Goal: Contribute content

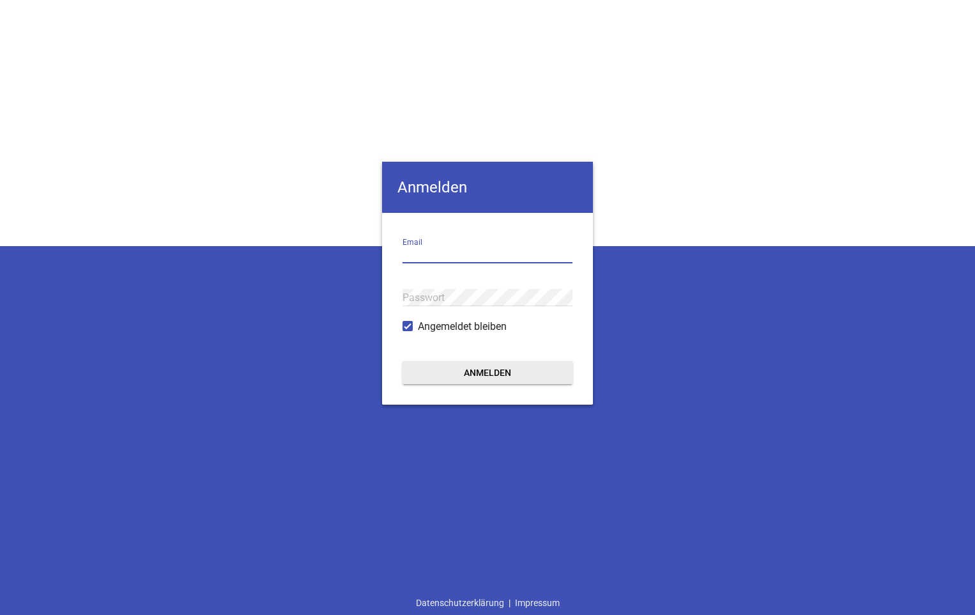
click at [499, 248] on input "email" at bounding box center [487, 254] width 170 height 17
drag, startPoint x: 424, startPoint y: 285, endPoint x: 416, endPoint y: 285, distance: 7.7
click at [418, 285] on div "Passwort" at bounding box center [487, 297] width 170 height 43
click at [409, 285] on div "Passwort" at bounding box center [487, 297] width 170 height 43
click at [405, 286] on div "Passwort" at bounding box center [487, 297] width 170 height 43
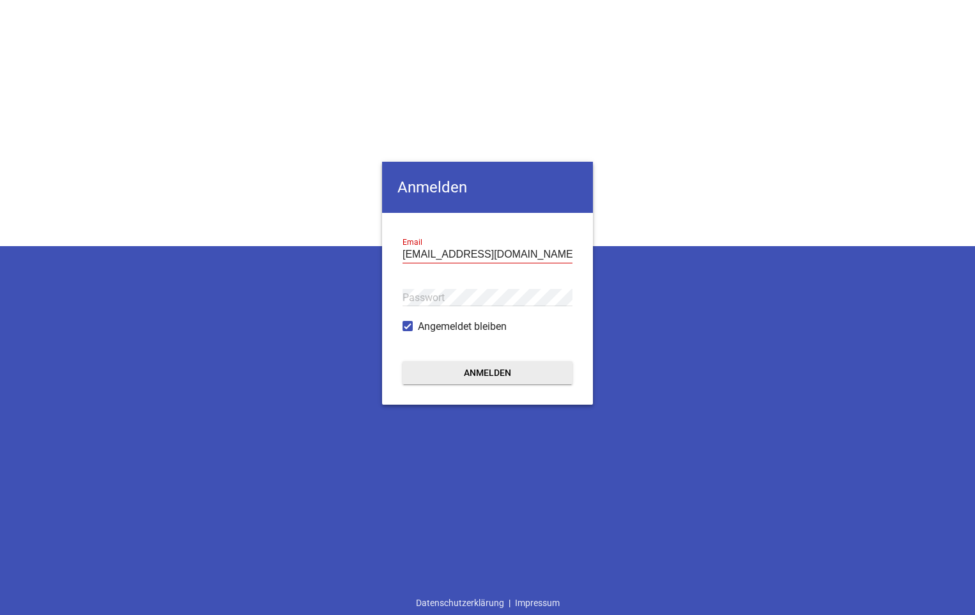
click at [428, 286] on div "Passwort" at bounding box center [487, 297] width 170 height 43
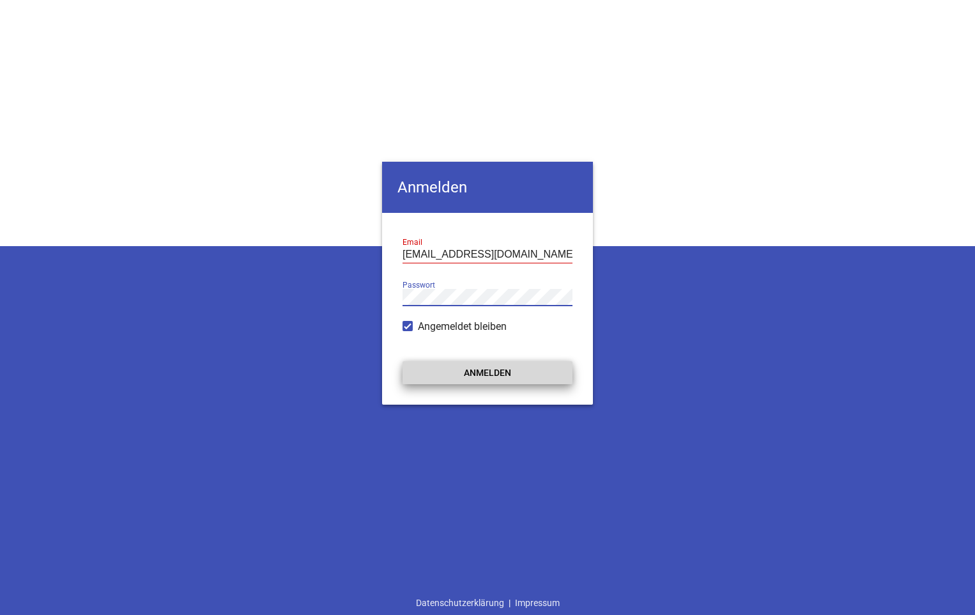
click at [482, 374] on button "Anmelden" at bounding box center [487, 372] width 170 height 23
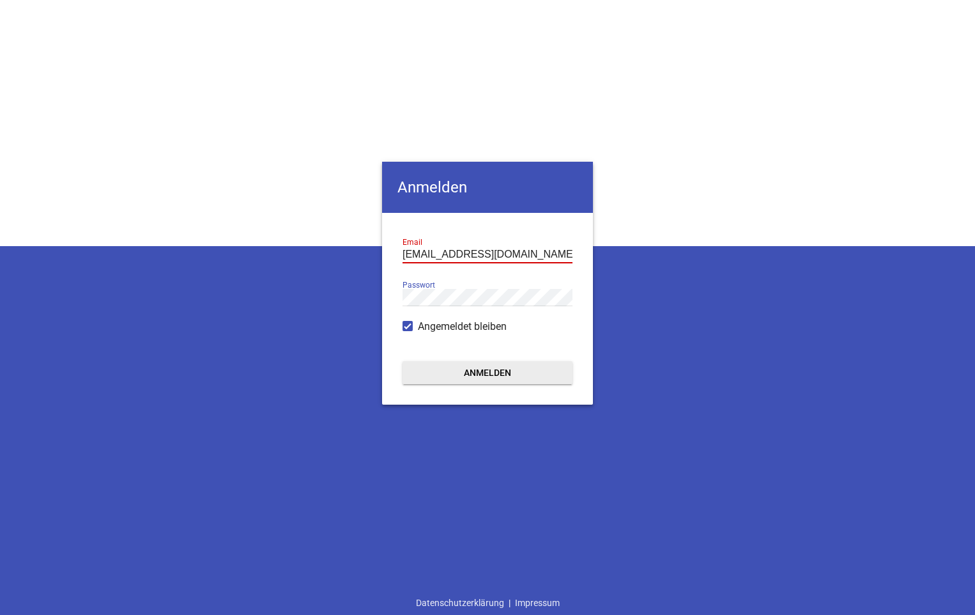
scroll to position [0, 14]
click at [411, 257] on input "[EMAIL_ADDRESS][DOMAIN_NAME]" at bounding box center [487, 254] width 170 height 17
click at [417, 257] on input "[EMAIL_ADDRESS][DOMAIN_NAME]" at bounding box center [487, 254] width 170 height 17
click at [402, 361] on button "Anmelden" at bounding box center [487, 372] width 170 height 23
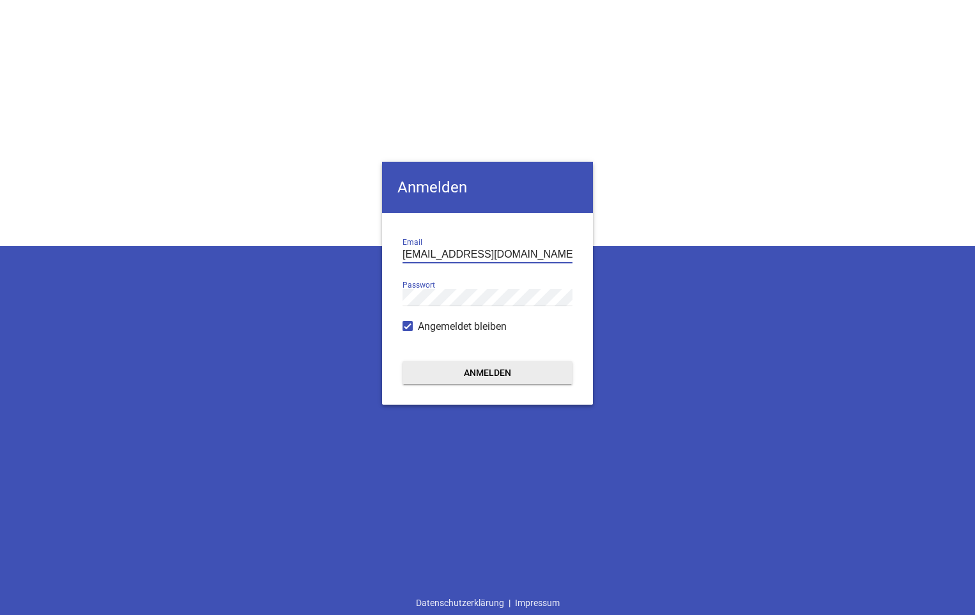
type input "[EMAIL_ADDRESS][DOMAIN_NAME]"
click at [488, 371] on button "Anmelden" at bounding box center [487, 372] width 170 height 23
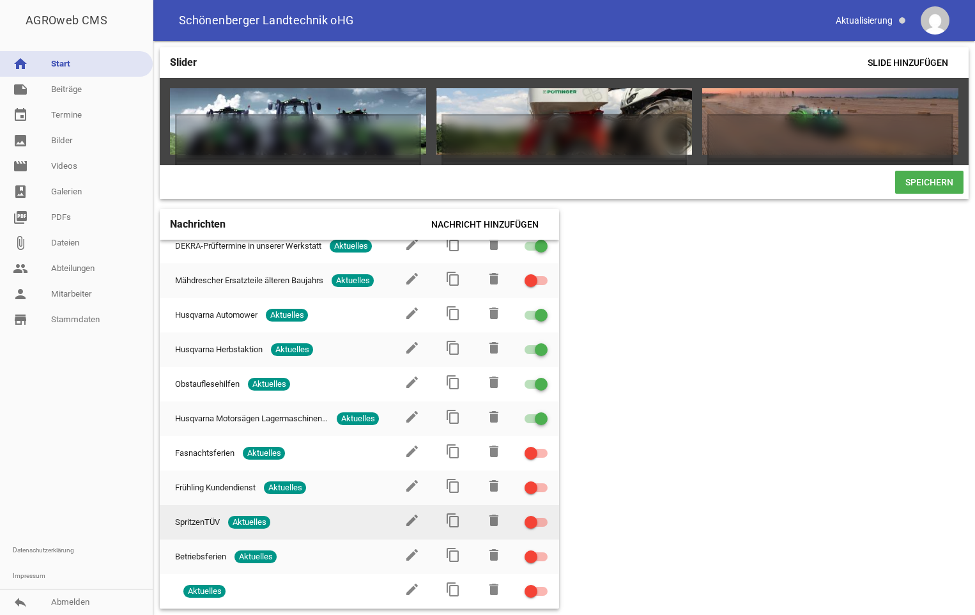
scroll to position [86, 0]
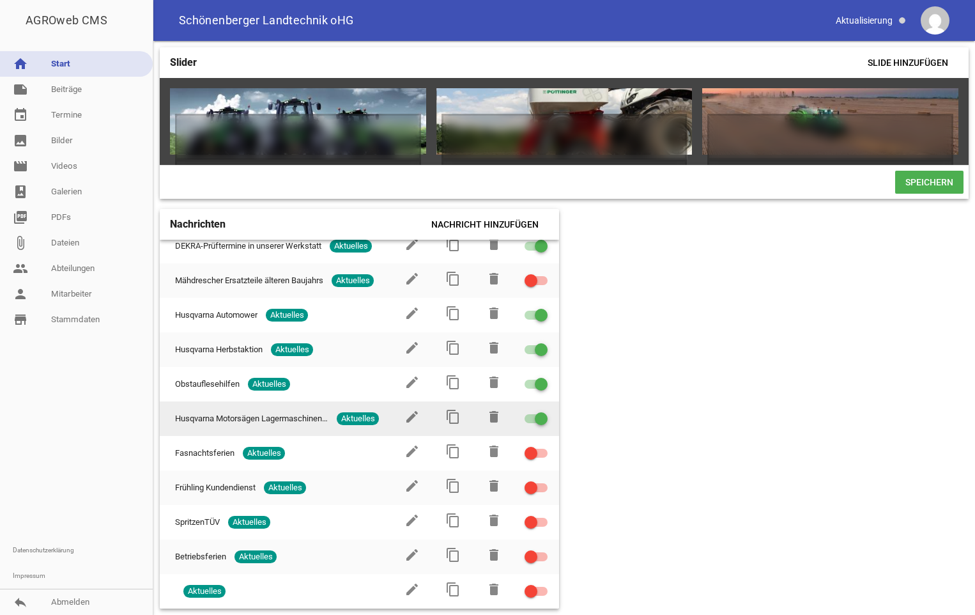
click at [535, 417] on div at bounding box center [541, 418] width 13 height 13
click at [544, 411] on input "checkbox" at bounding box center [544, 411] width 0 height 0
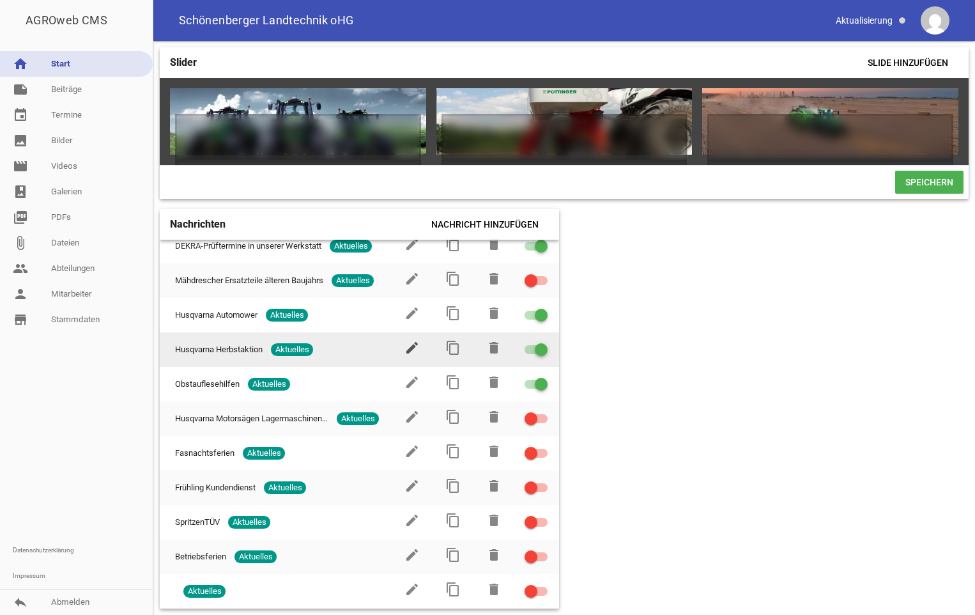
click at [404, 349] on icon "edit" at bounding box center [411, 347] width 15 height 15
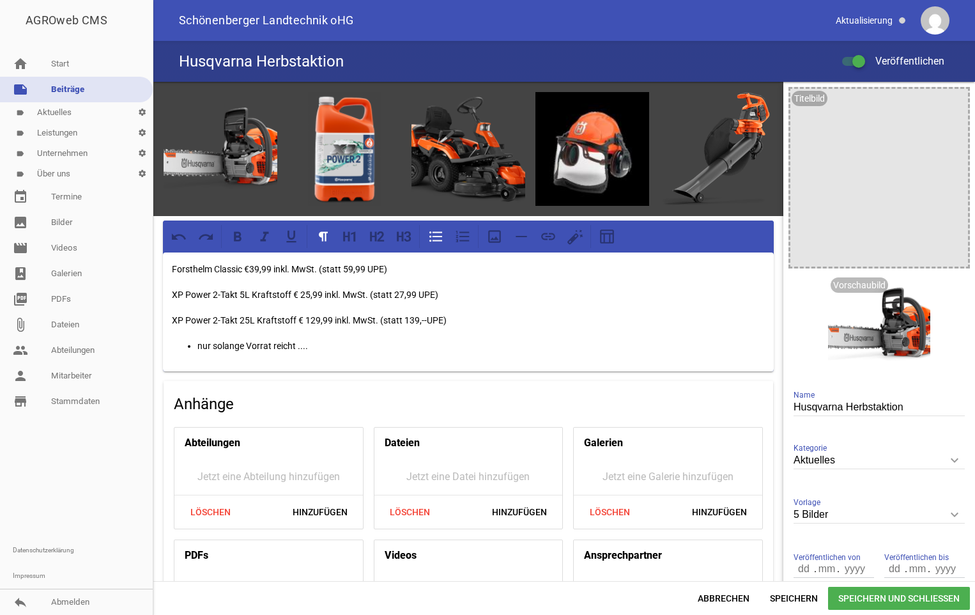
click at [172, 268] on p "Forsthelm Classic €39,99 inkl. MwSt. (statt 59,99 UPE)" at bounding box center [468, 268] width 593 height 15
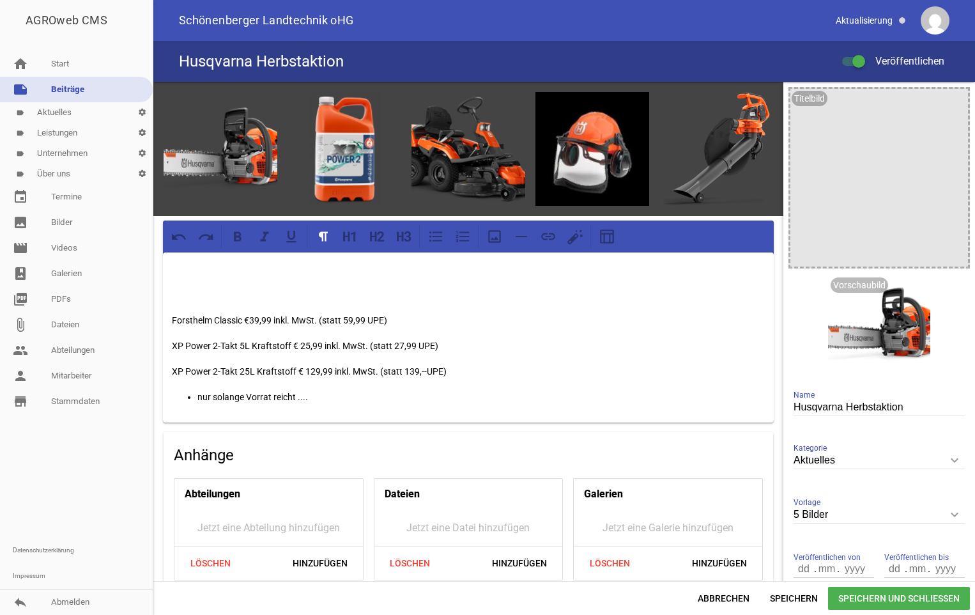
click at [172, 267] on p at bounding box center [468, 268] width 593 height 15
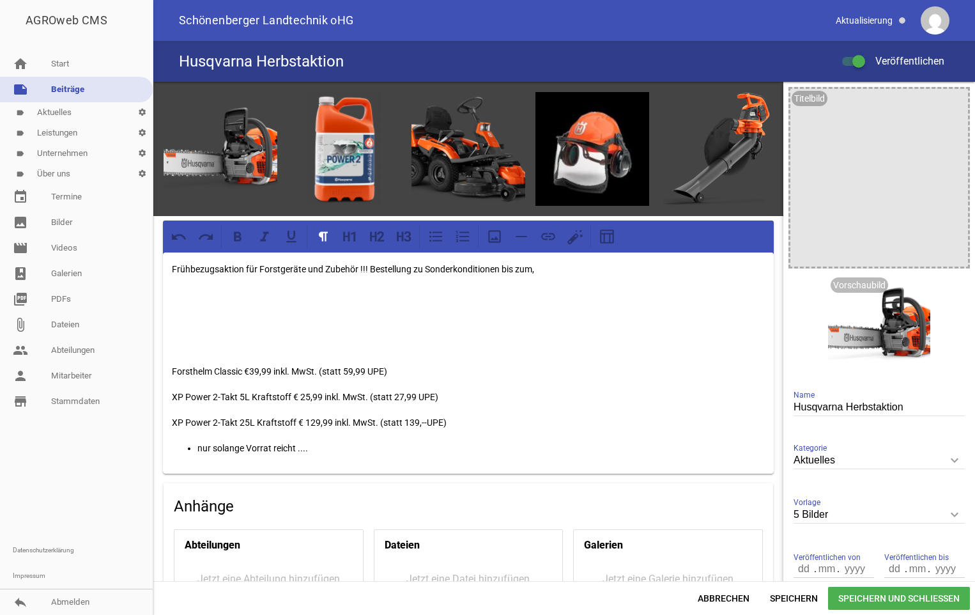
click at [539, 272] on p "Frühbezugsaktion für Forstgeräte und Zubehör !!! Bestellung zu Sonderkonditione…" at bounding box center [468, 268] width 593 height 15
click at [527, 270] on p "Frühbezugsaktion für Forstgeräte und Zubehör !!! Bestellung zu Sonderkonditionen" at bounding box center [468, 268] width 593 height 15
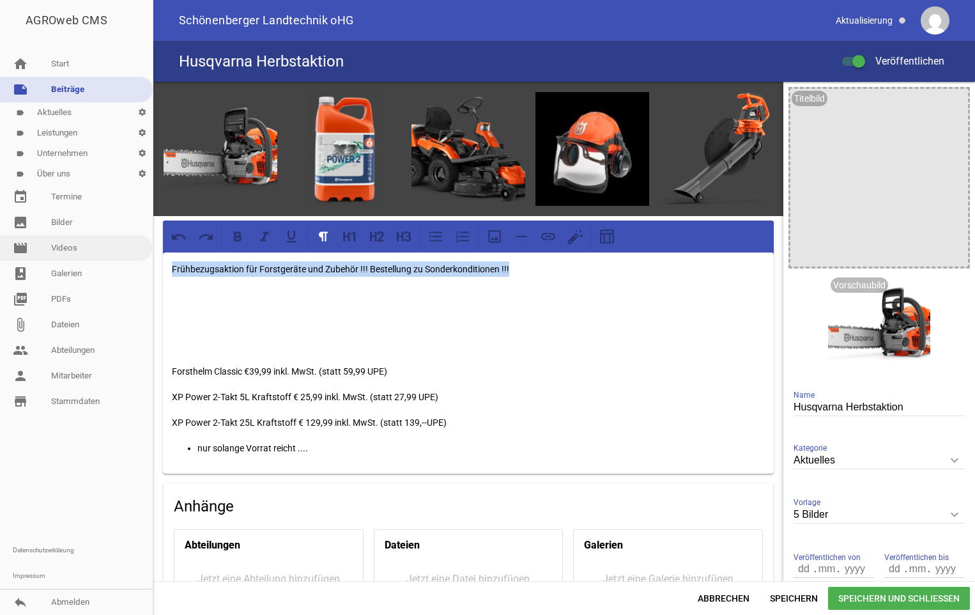
drag, startPoint x: 526, startPoint y: 268, endPoint x: 149, endPoint y: 243, distance: 377.1
click at [150, 243] on div "AGROweb CMS home Start note Beiträge label Aktuelles settings label Leistungen …" at bounding box center [487, 307] width 975 height 615
click at [236, 238] on icon at bounding box center [238, 236] width 8 height 10
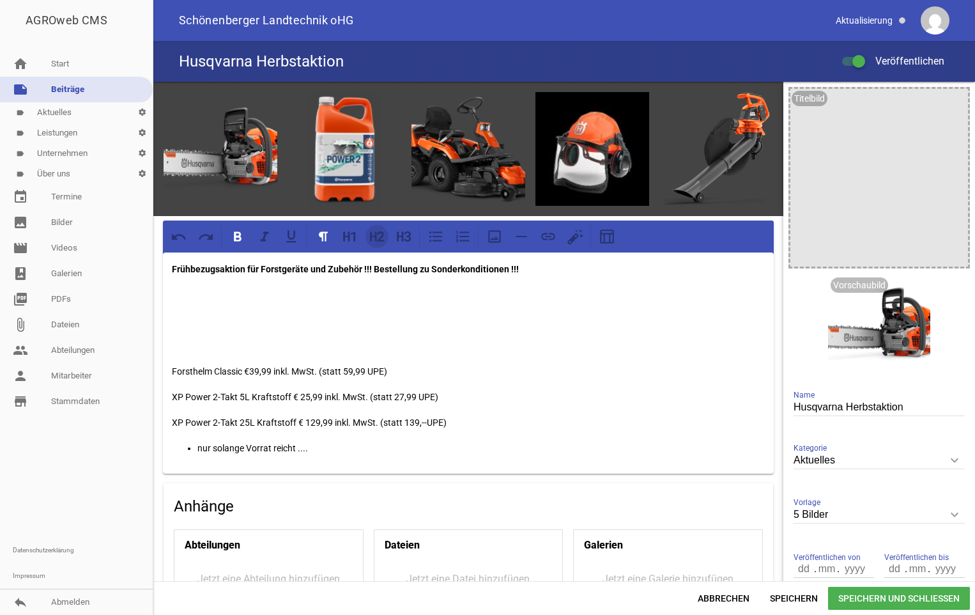
click at [381, 236] on icon at bounding box center [380, 236] width 7 height 10
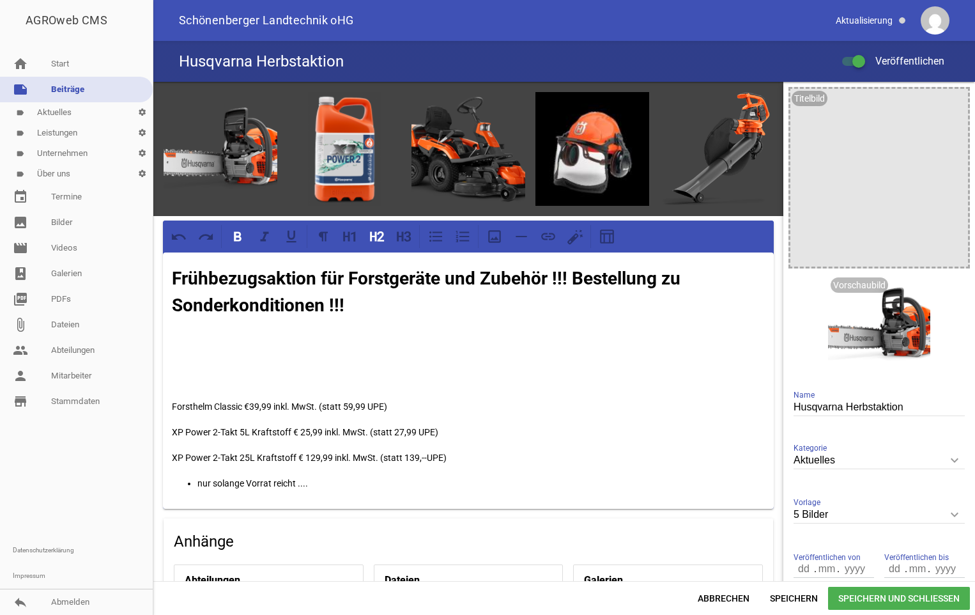
click at [696, 286] on h2 "Frühbezugsaktion für Forstgeräte und Zubehör !!! Bestellung zu Sonderkonditione…" at bounding box center [468, 292] width 593 height 54
click at [364, 309] on h2 "Frühbezugsaktion für Forstgeräte und Zubehör !!! Bestellung zu Sonderkonditione…" at bounding box center [468, 292] width 593 height 54
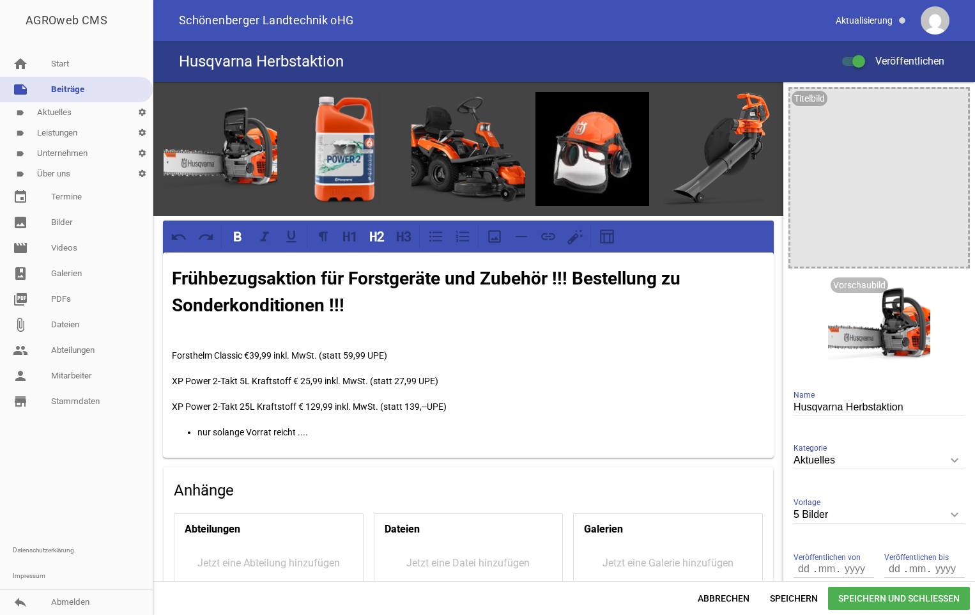
click at [327, 328] on p at bounding box center [468, 329] width 593 height 15
click at [366, 330] on p "z.B. X-Cut SP33G 16/40 .325 66dl 1,3HM € 25,50 (statt 29,99" at bounding box center [468, 329] width 593 height 15
click at [461, 326] on p "z.B. X-Cut SP33G 16/40 .325 66dl 1,3HM € 25,50 inkl. mwSt. (statt 29,99" at bounding box center [468, 329] width 593 height 15
click at [392, 329] on p "z.B. X-Cut SP33G 16/40 .325 66dl 1,3HM € 25,50 inkl. mwSt. (statt 29,99 UPE)" at bounding box center [468, 329] width 593 height 15
click at [187, 330] on p "z.B. X-Cut SP33G 16/40 .325 66dl 1,3HM € 25,50 inkl. MwSt. (statt 29,99 UPE)" at bounding box center [468, 329] width 593 height 15
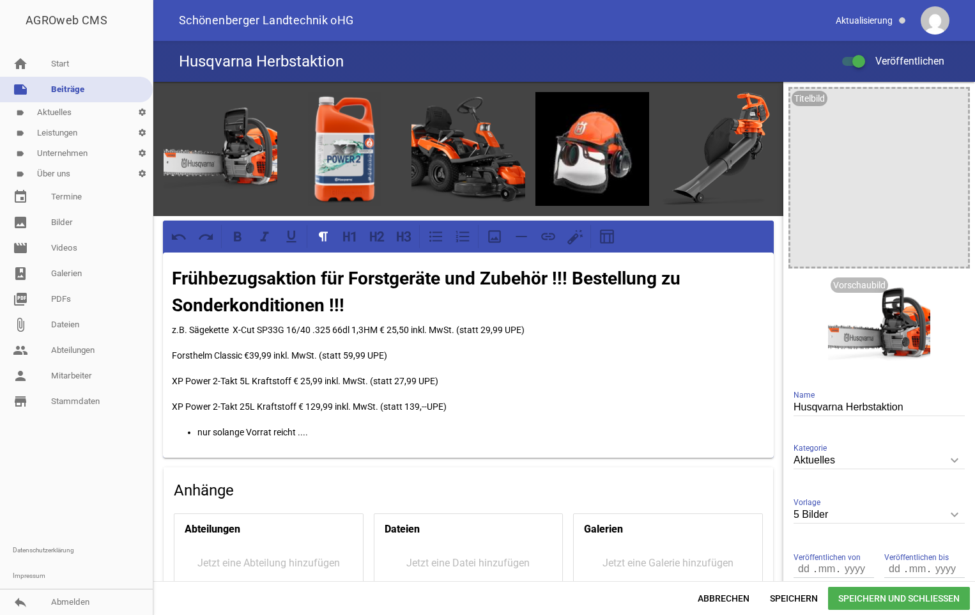
click at [898, 596] on span "Speichern und Schließen" at bounding box center [899, 597] width 142 height 23
